Goal: Task Accomplishment & Management: Manage account settings

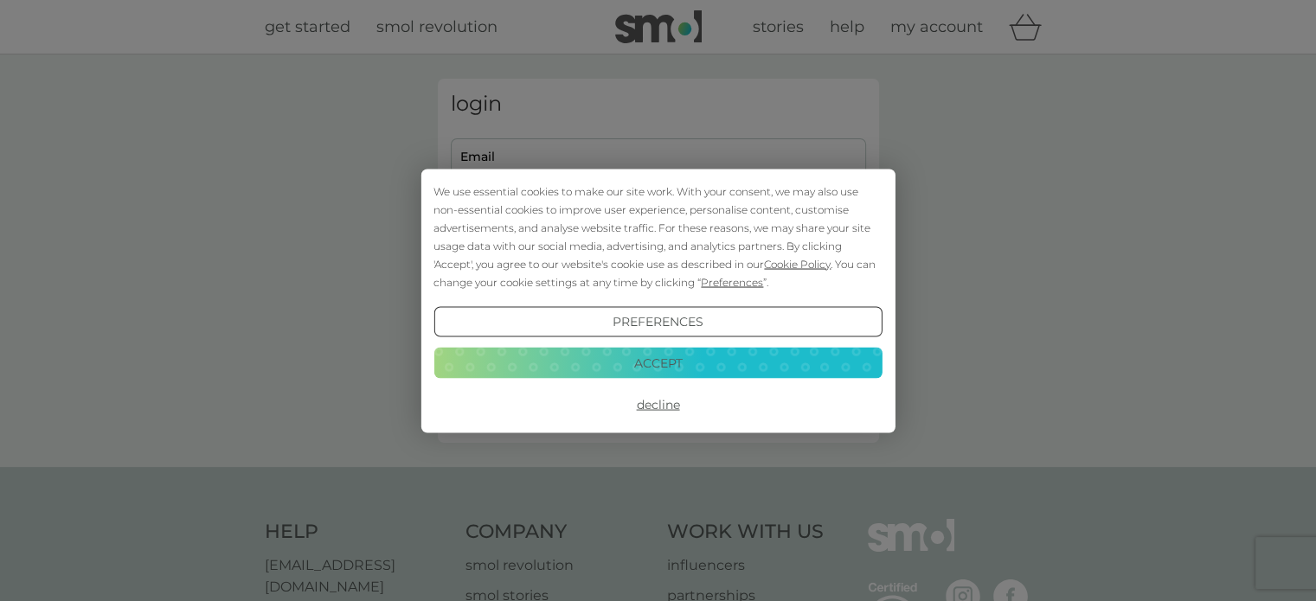
click at [661, 362] on button "Accept" at bounding box center [658, 363] width 448 height 31
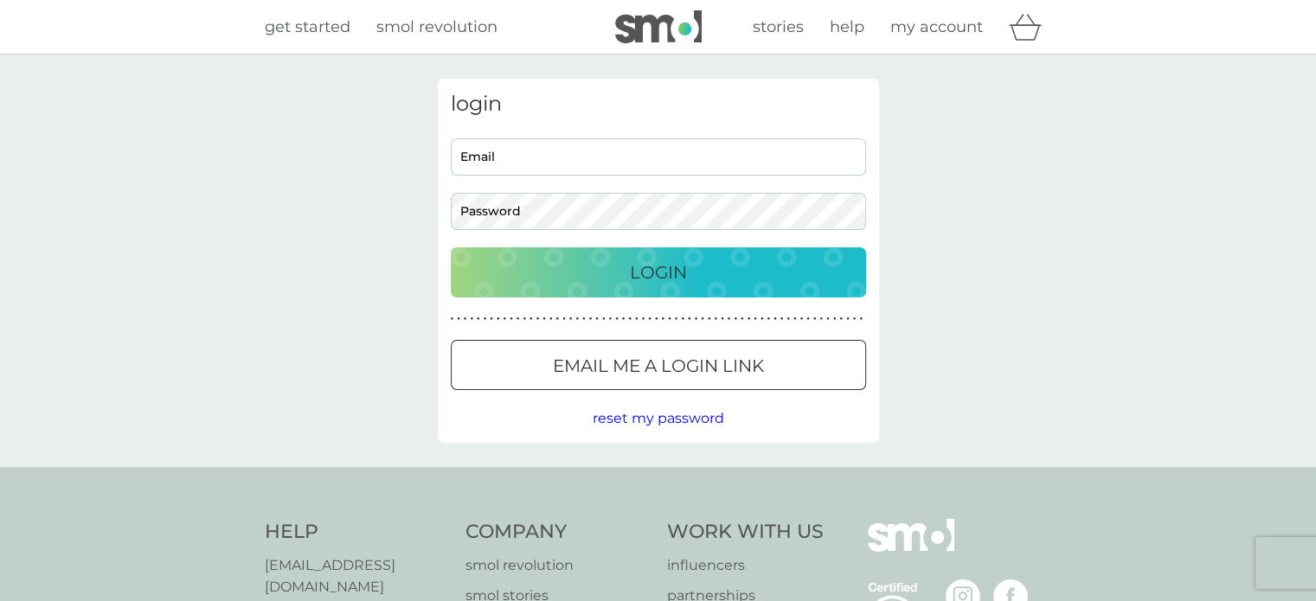
click at [497, 146] on input "Email" at bounding box center [658, 156] width 415 height 37
type input "[EMAIL_ADDRESS][DOMAIN_NAME]"
click at [451, 248] on button "Login" at bounding box center [658, 273] width 415 height 50
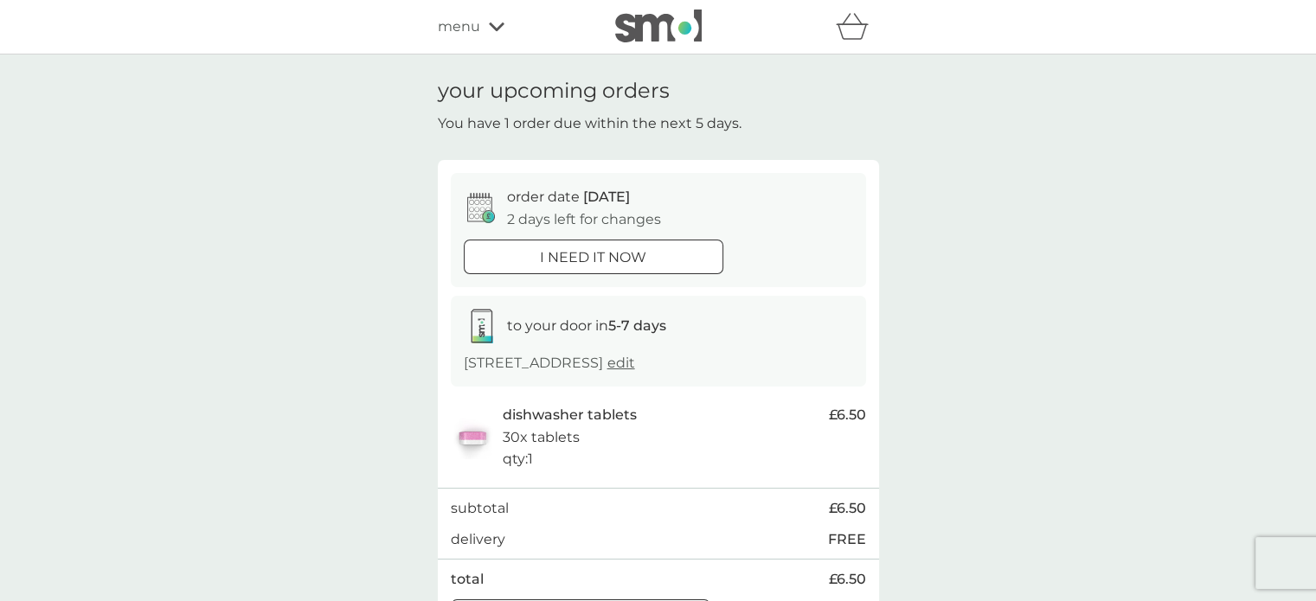
click at [413, 415] on div "your upcoming orders You have 1 order due within the next 5 days. order date [D…" at bounding box center [658, 363] width 1316 height 617
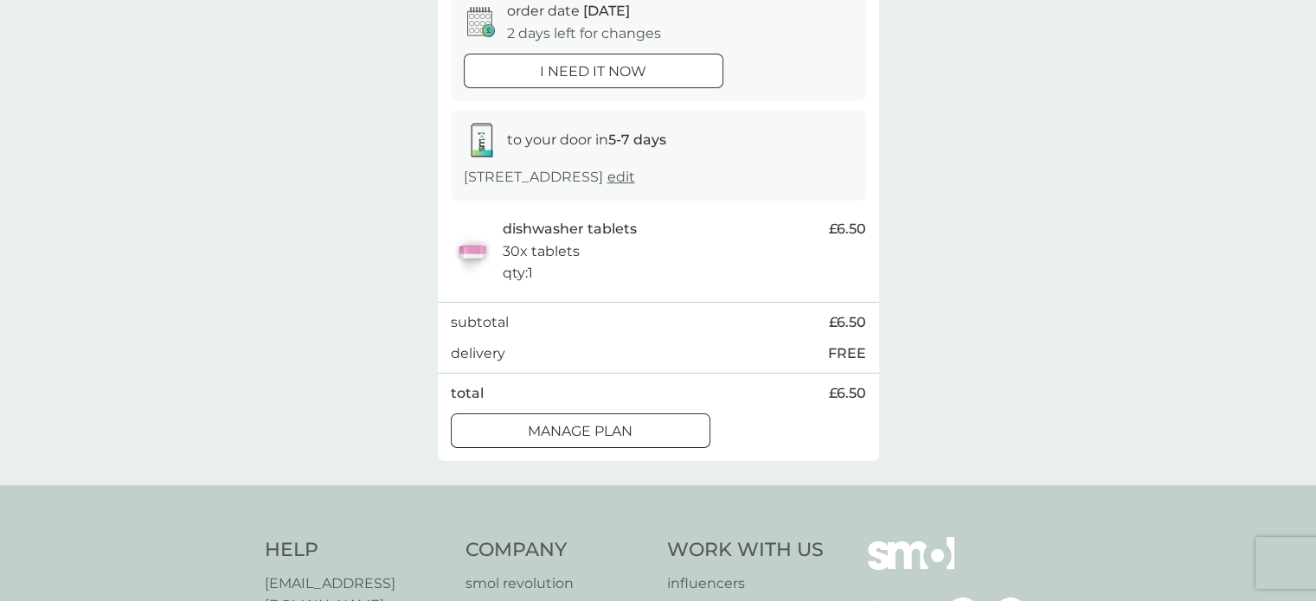
scroll to position [242, 0]
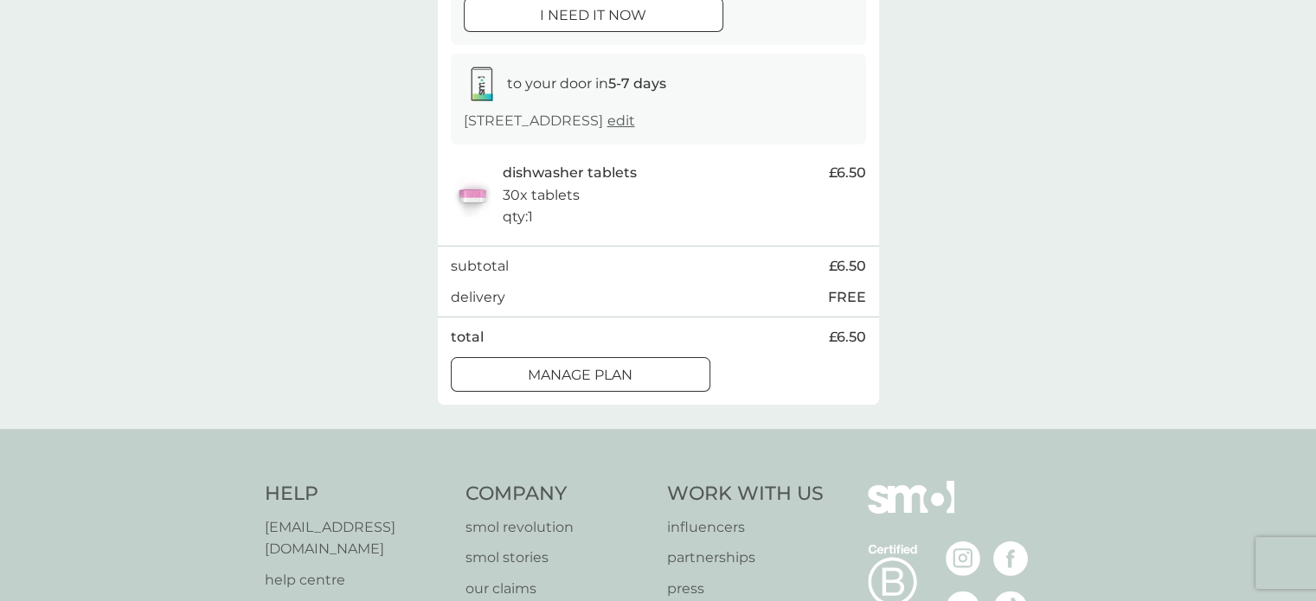
click at [556, 383] on button "Manage plan" at bounding box center [581, 374] width 260 height 35
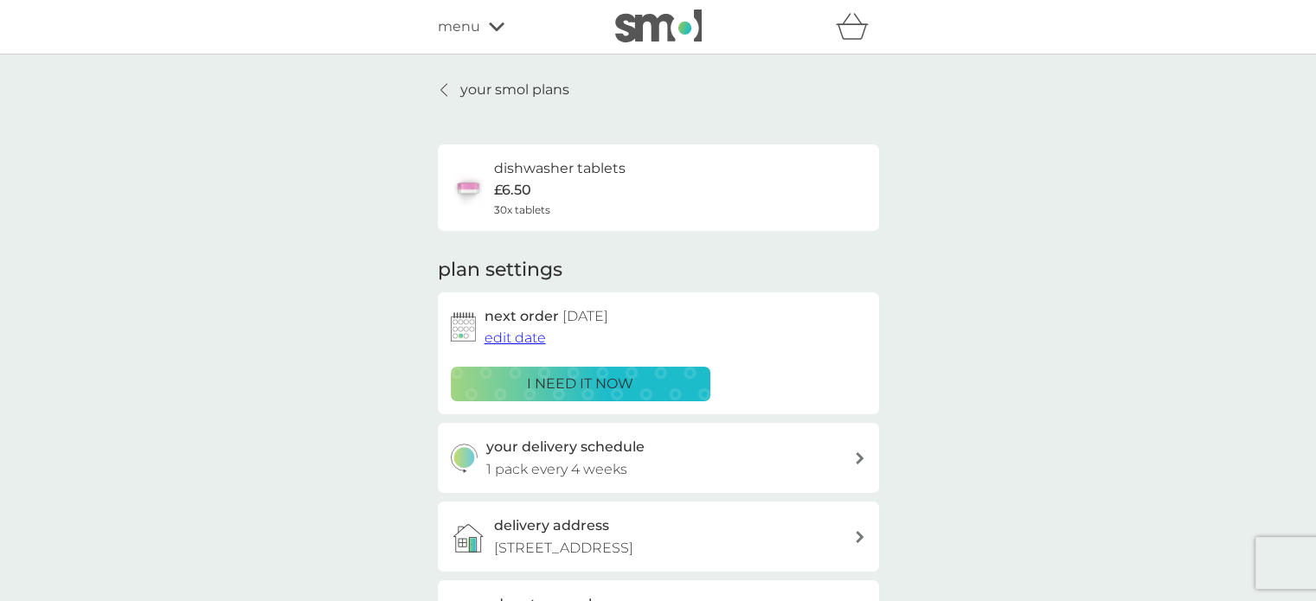
click at [324, 378] on div "your smol plans dishwasher tablets £6.50 30x tablets plan settings next order […" at bounding box center [658, 468] width 1316 height 826
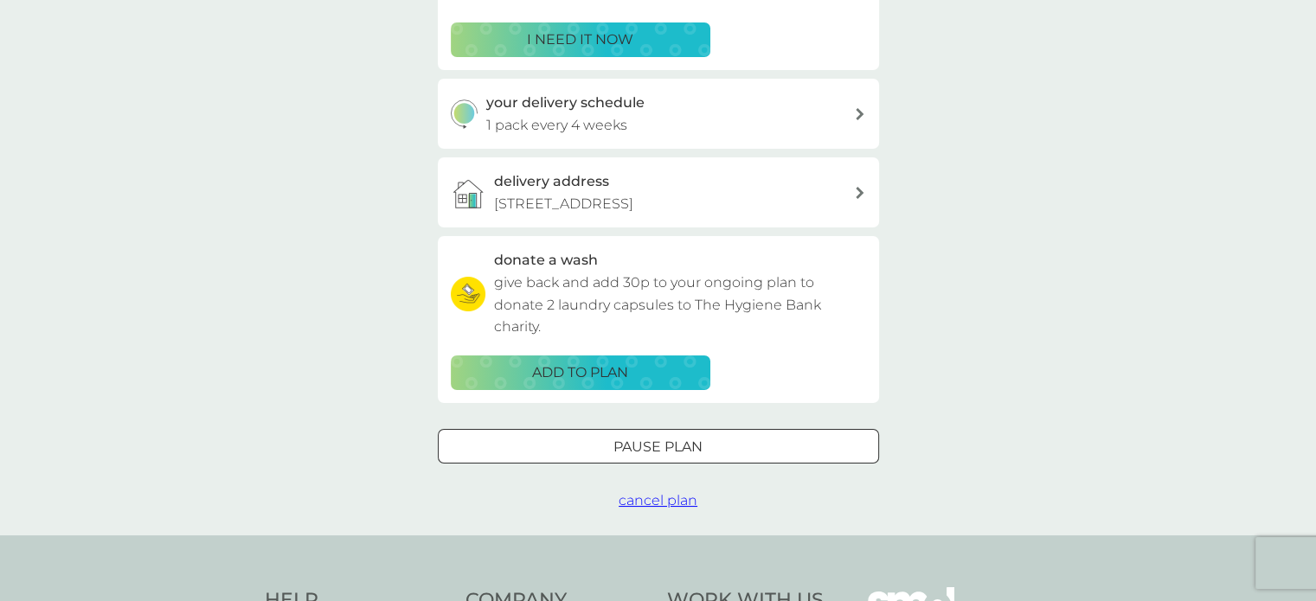
scroll to position [346, 0]
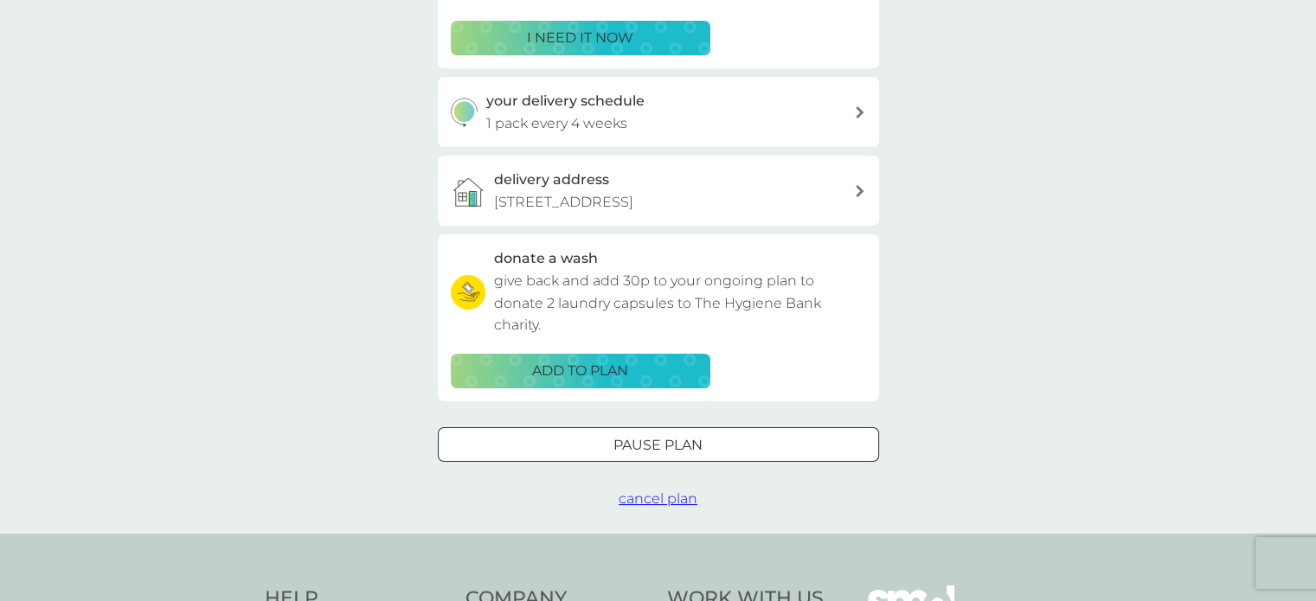
click at [653, 454] on div at bounding box center [658, 445] width 62 height 18
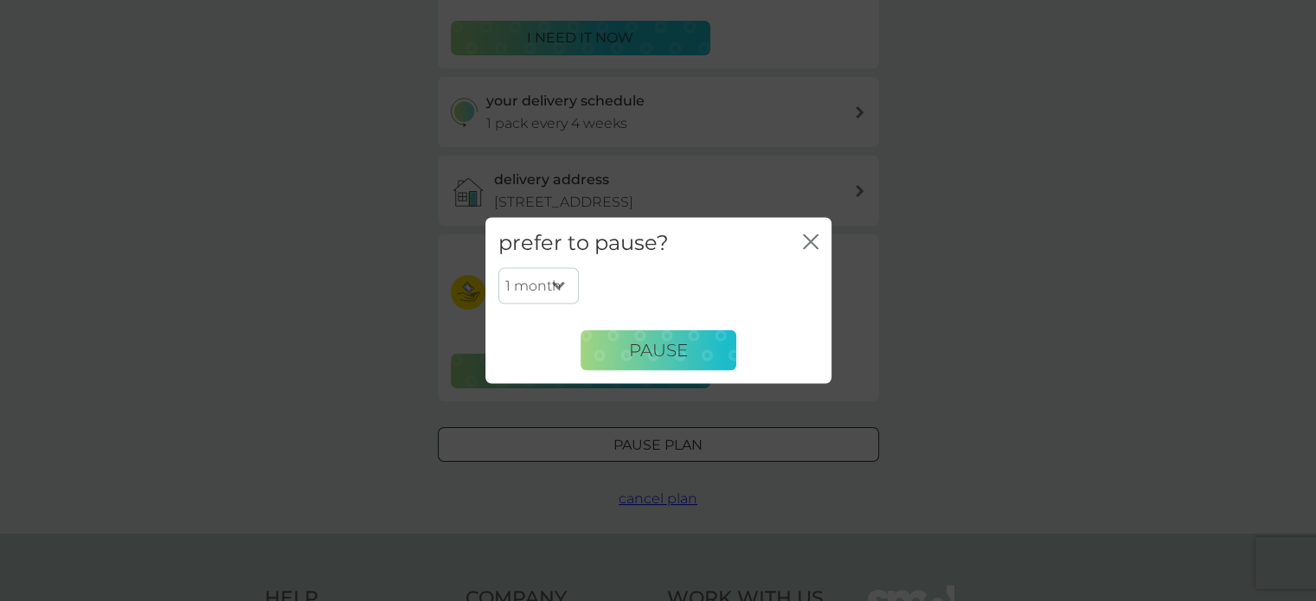
click at [530, 276] on select "1 month 2 months 3 months 4 months 5 months 6 months" at bounding box center [538, 286] width 80 height 36
select select "6"
click at [498, 268] on select "1 month 2 months 3 months 4 months 5 months 6 months" at bounding box center [538, 286] width 80 height 36
click at [669, 346] on span "Pause" at bounding box center [658, 350] width 59 height 21
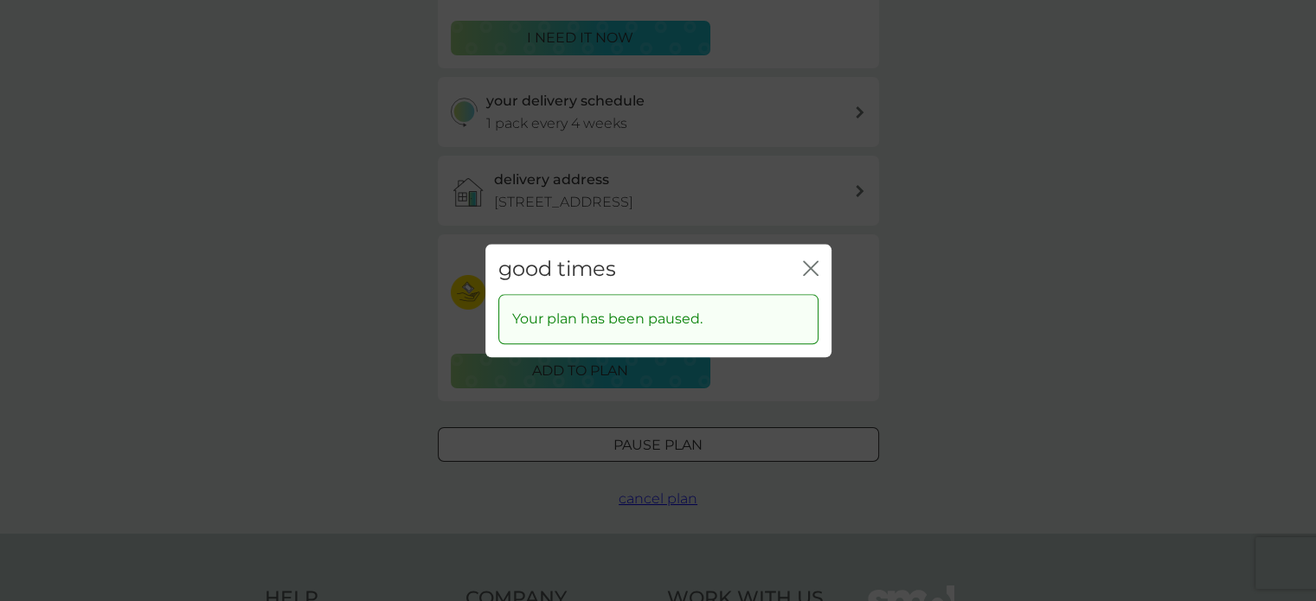
click at [812, 271] on icon "close" at bounding box center [814, 268] width 7 height 14
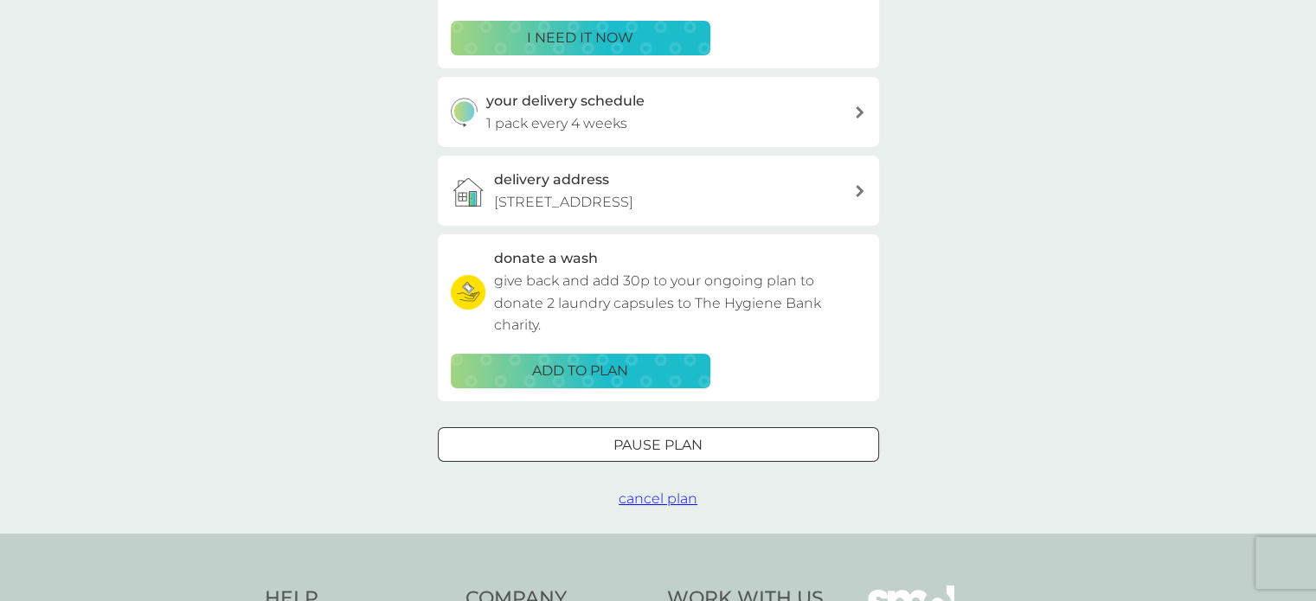
click at [203, 273] on div "your smol plans dishwasher tablets £6.50 30x tablets plan settings next order 1…" at bounding box center [658, 121] width 1316 height 826
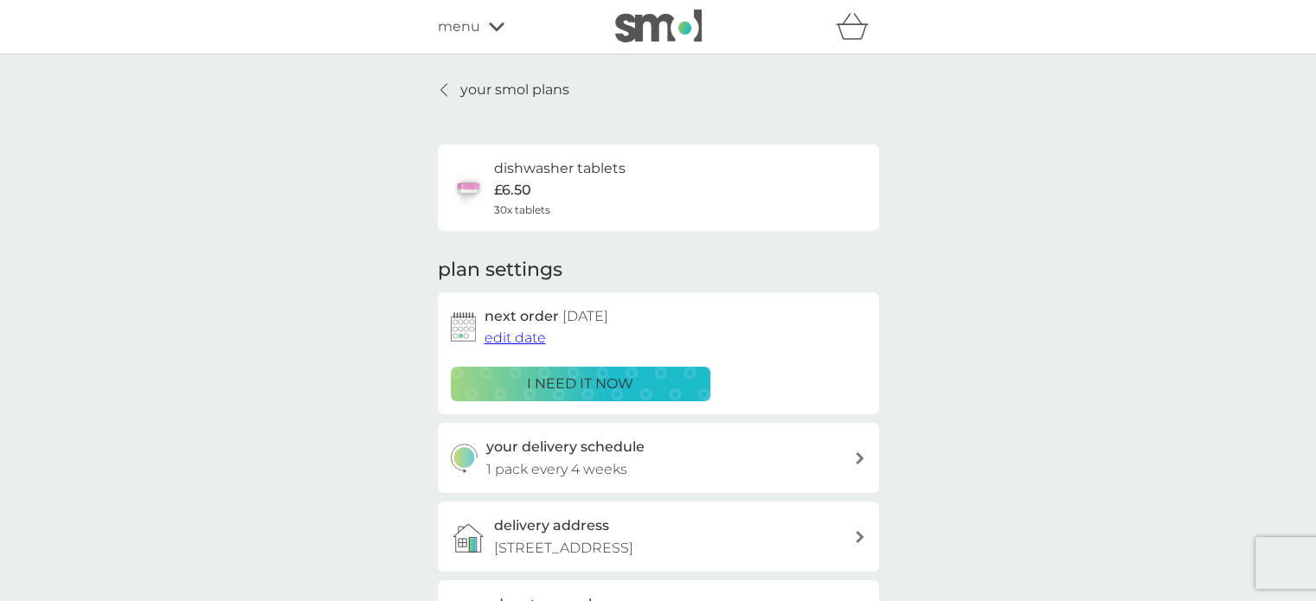
scroll to position [526, 0]
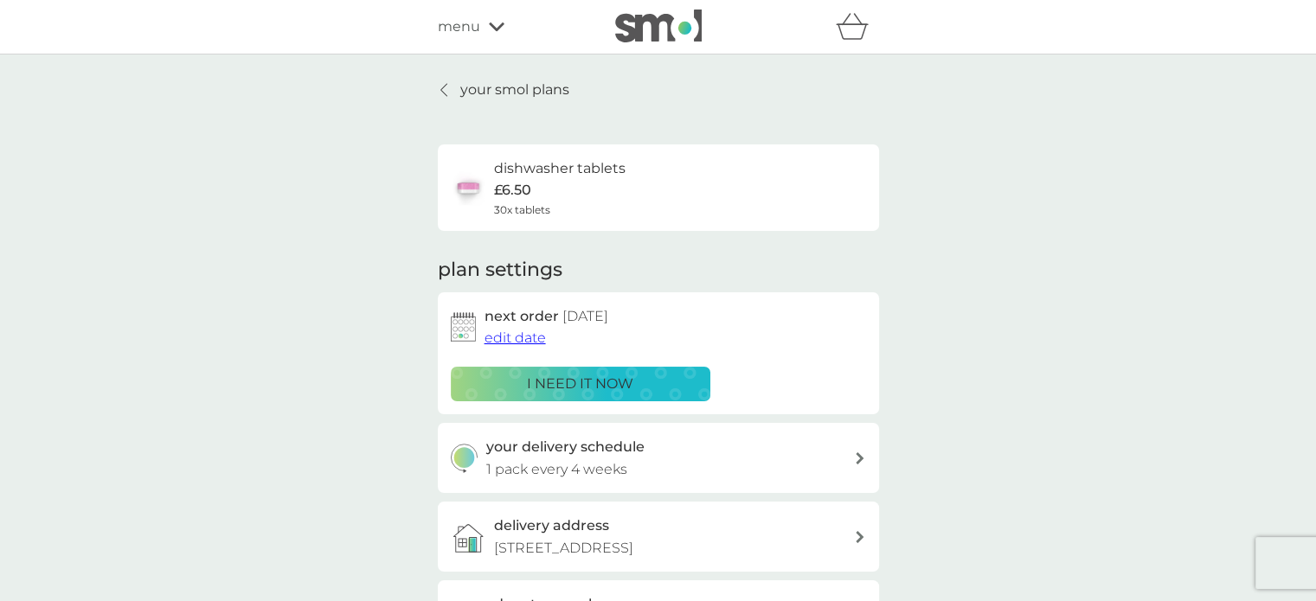
click at [439, 86] on div at bounding box center [445, 90] width 12 height 14
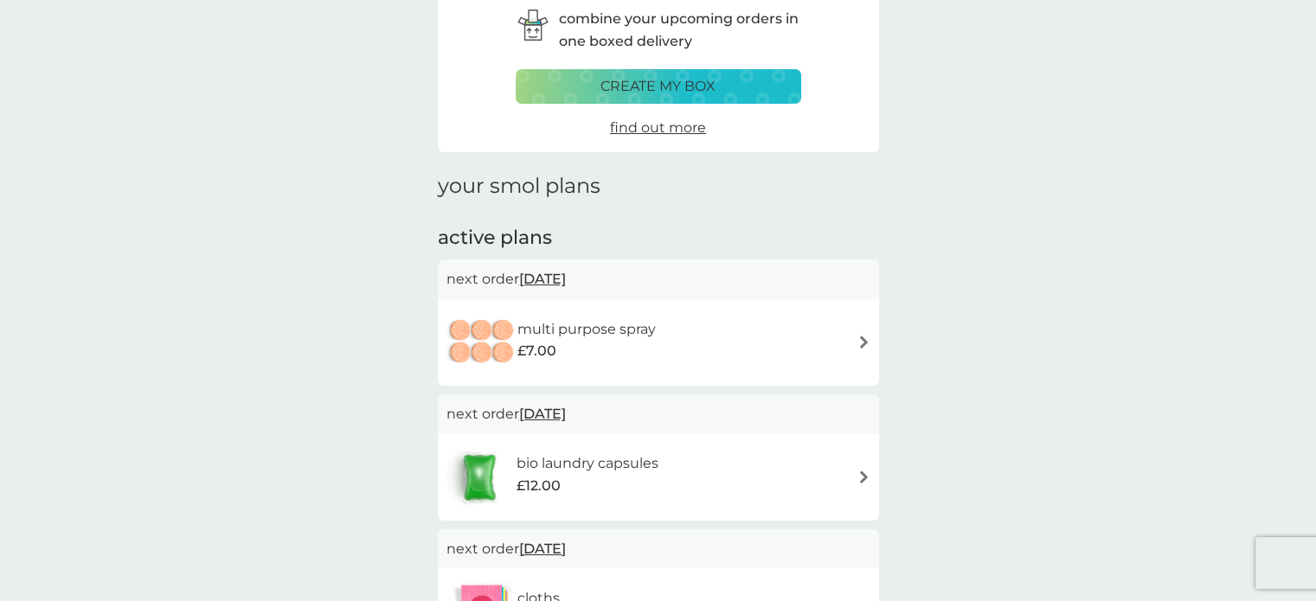
scroll to position [138, 0]
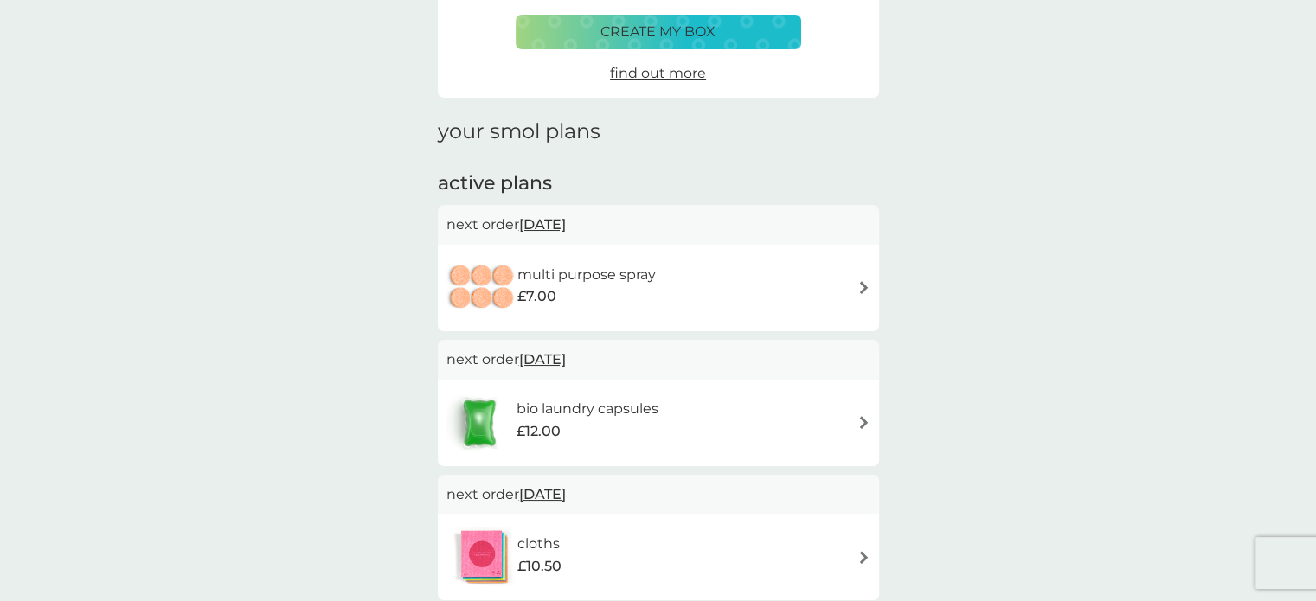
click at [498, 275] on img at bounding box center [482, 288] width 71 height 61
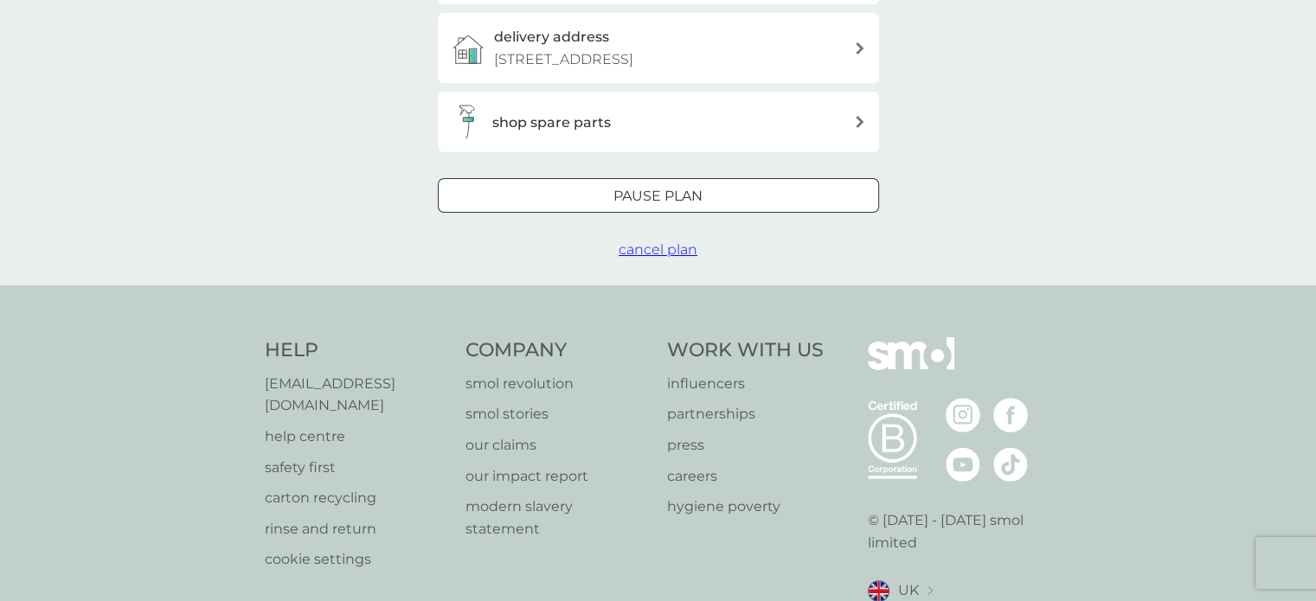
scroll to position [526, 0]
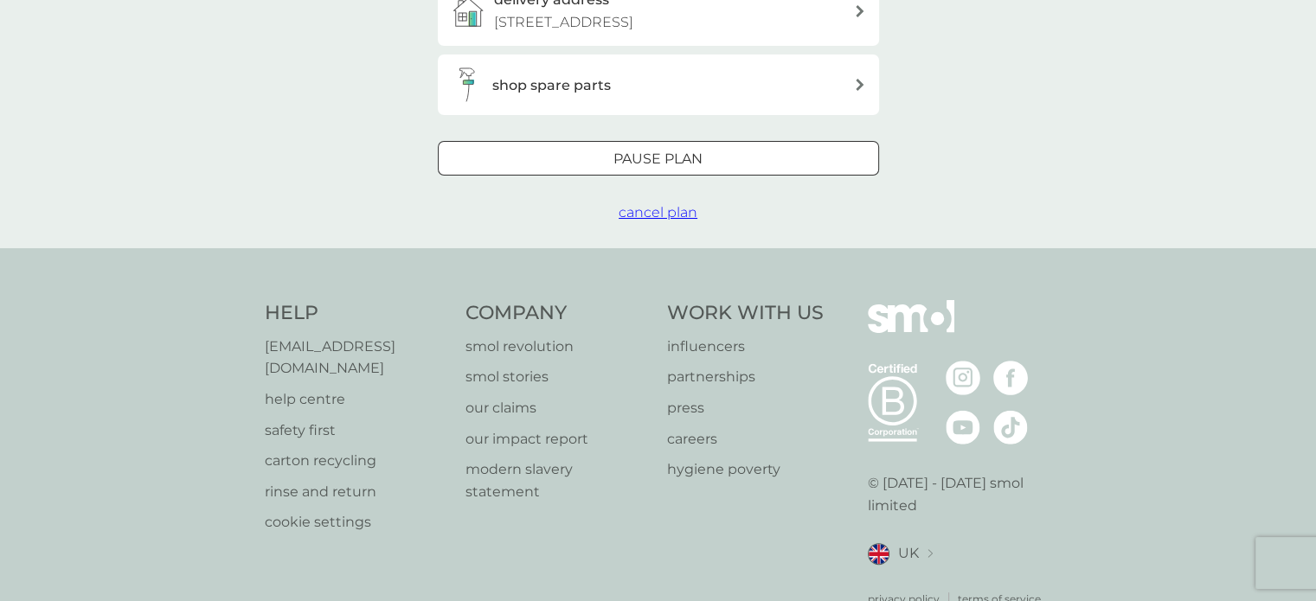
click at [632, 169] on div at bounding box center [658, 160] width 62 height 18
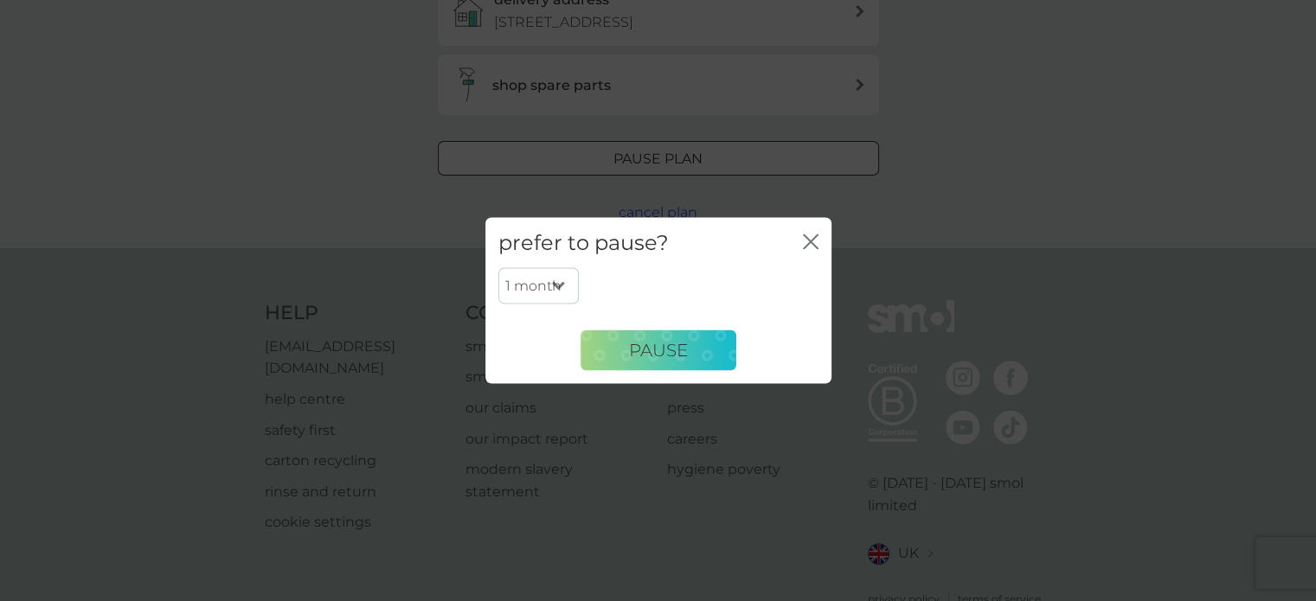
click at [542, 296] on select "1 month 2 months 3 months 4 months 5 months 6 months" at bounding box center [538, 286] width 80 height 36
select select "6"
click at [498, 268] on select "1 month 2 months 3 months 4 months 5 months 6 months" at bounding box center [538, 286] width 80 height 36
click at [650, 345] on span "Pause" at bounding box center [658, 350] width 59 height 21
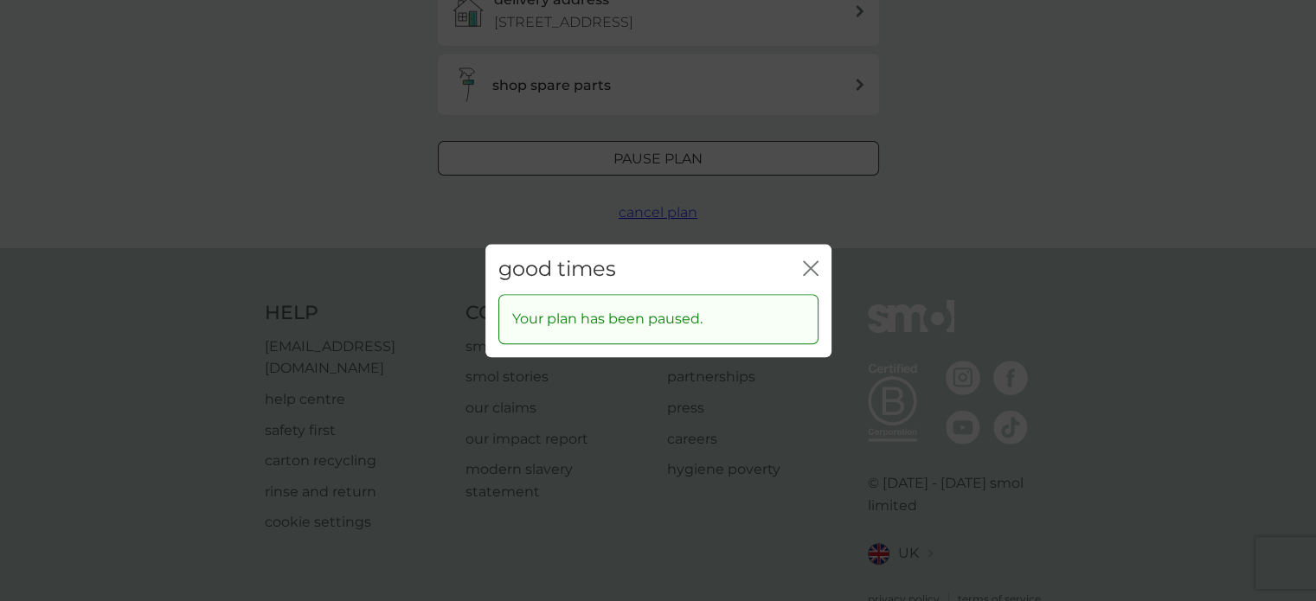
click at [811, 268] on icon "close" at bounding box center [814, 268] width 7 height 14
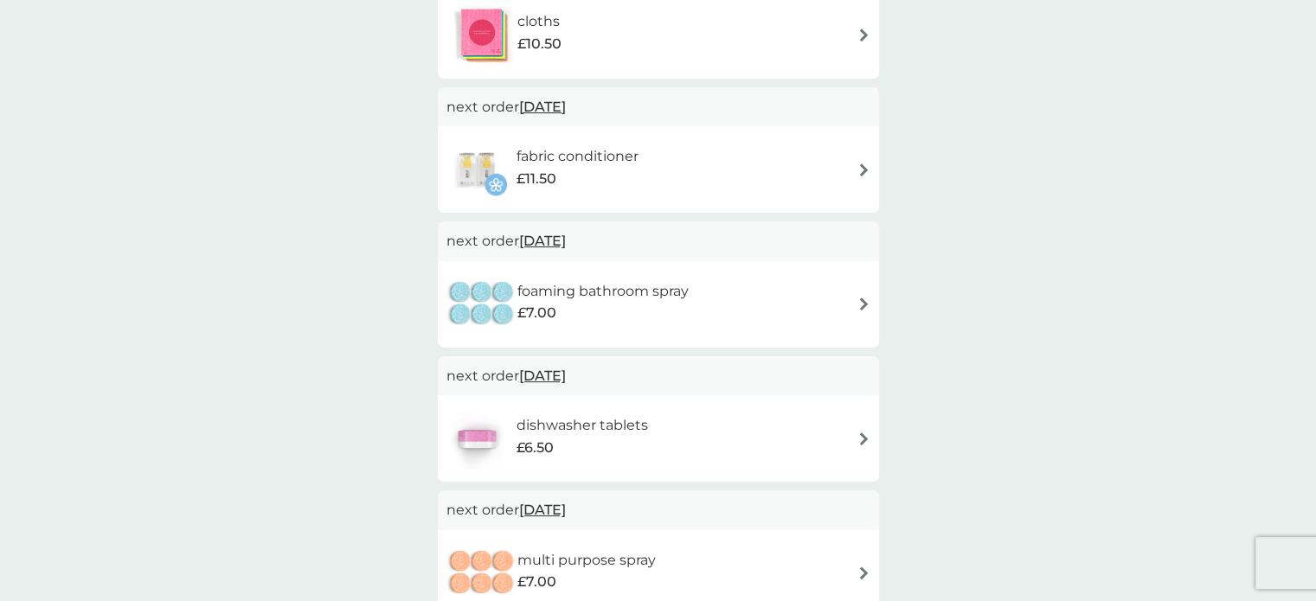
scroll to position [138, 0]
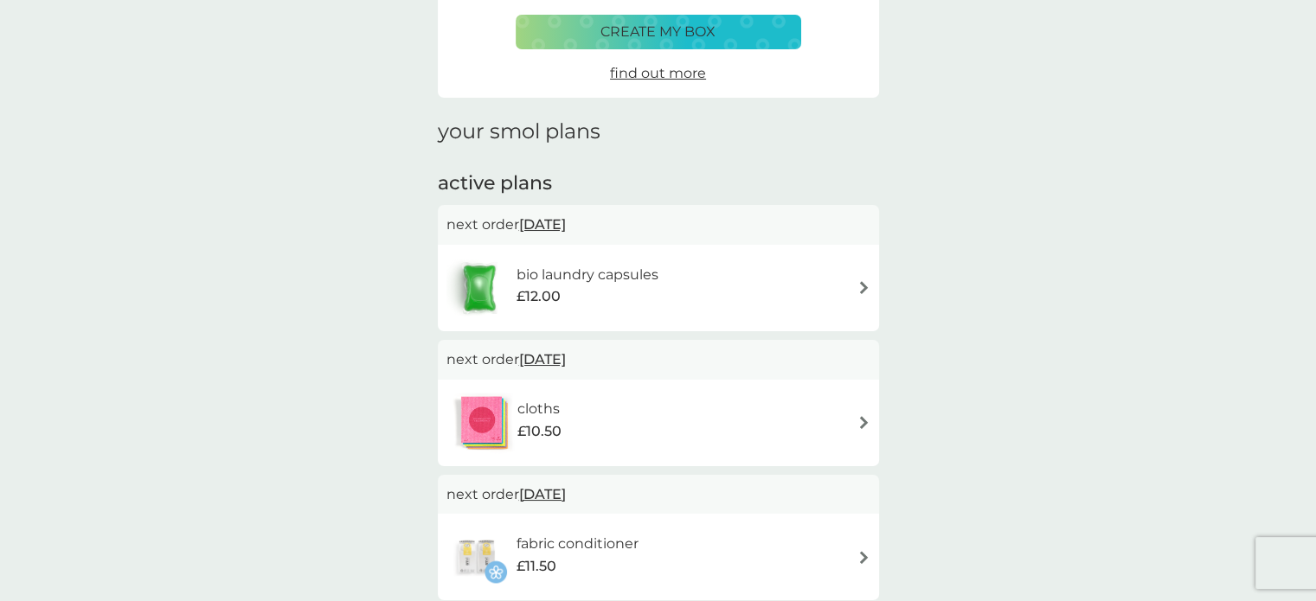
click at [164, 338] on div "combine your upcoming orders in one boxed delivery create my box find out more …" at bounding box center [658, 567] width 1316 height 1302
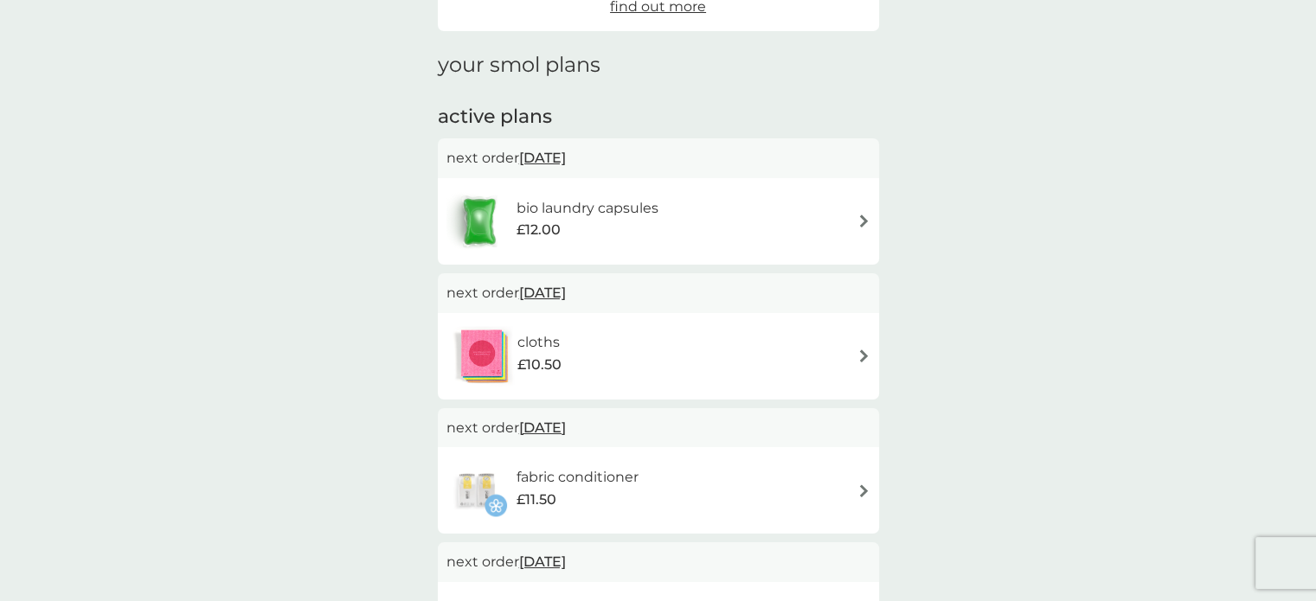
scroll to position [0, 0]
